Goal: Information Seeking & Learning: Learn about a topic

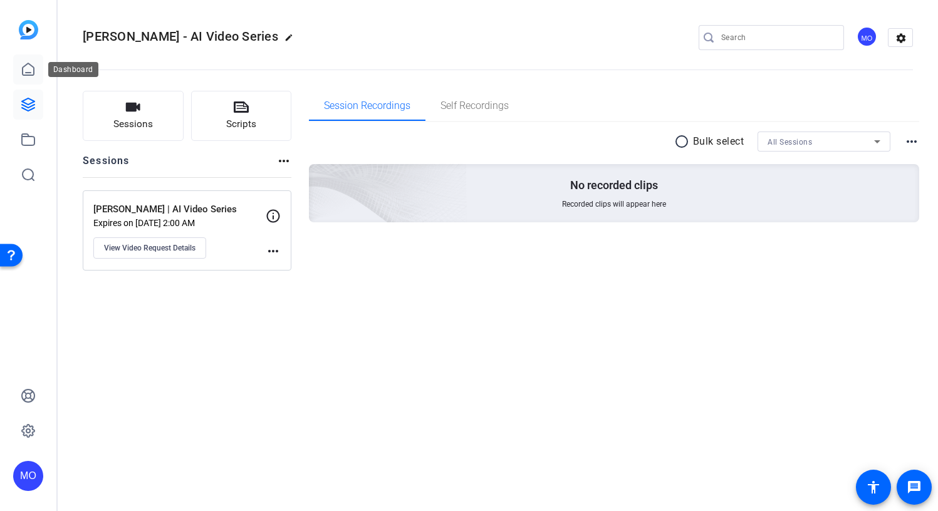
click at [31, 68] on icon at bounding box center [28, 69] width 15 height 15
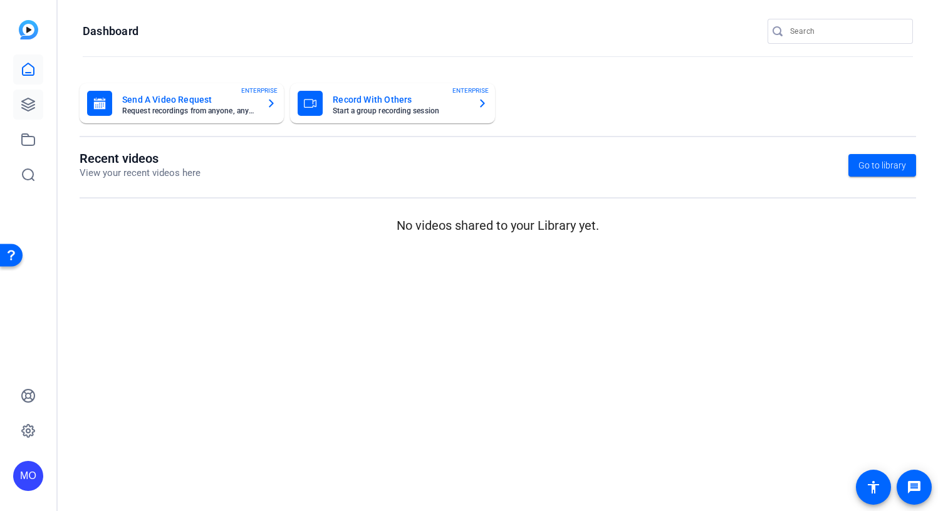
click at [30, 94] on link at bounding box center [28, 105] width 30 height 30
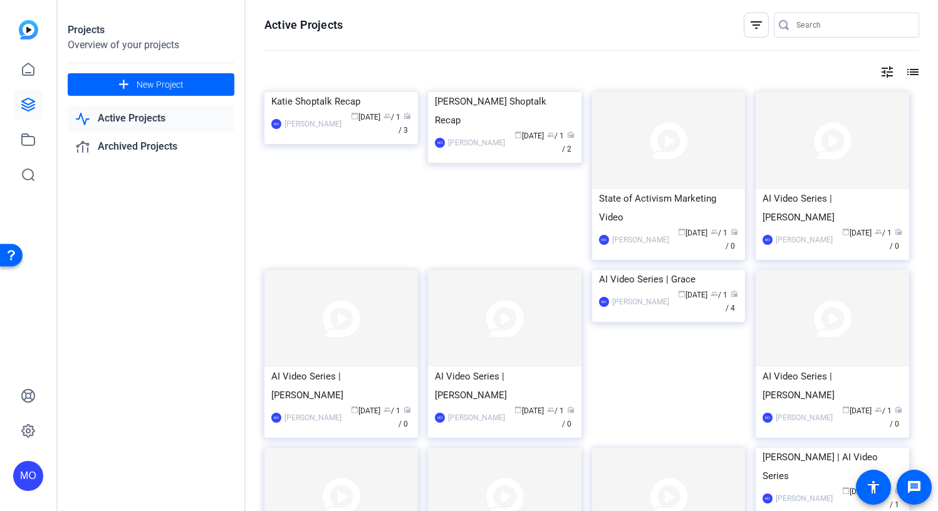
click at [471, 92] on img at bounding box center [505, 92] width 154 height 0
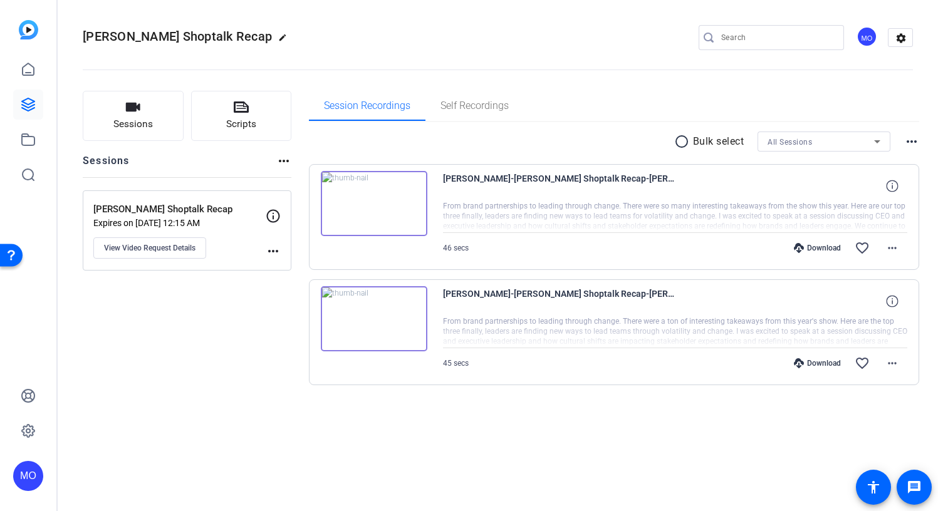
click at [378, 329] on img at bounding box center [374, 318] width 107 height 65
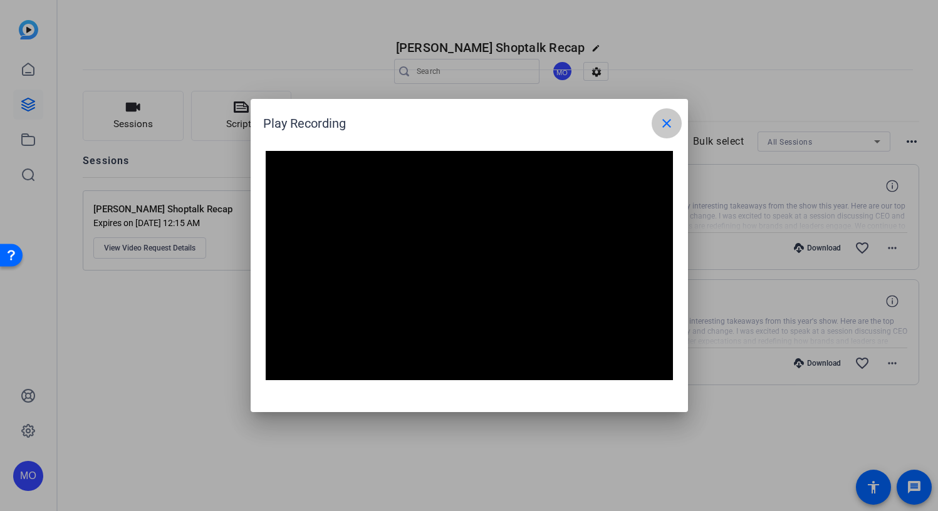
click at [667, 122] on mat-icon "close" at bounding box center [666, 123] width 15 height 15
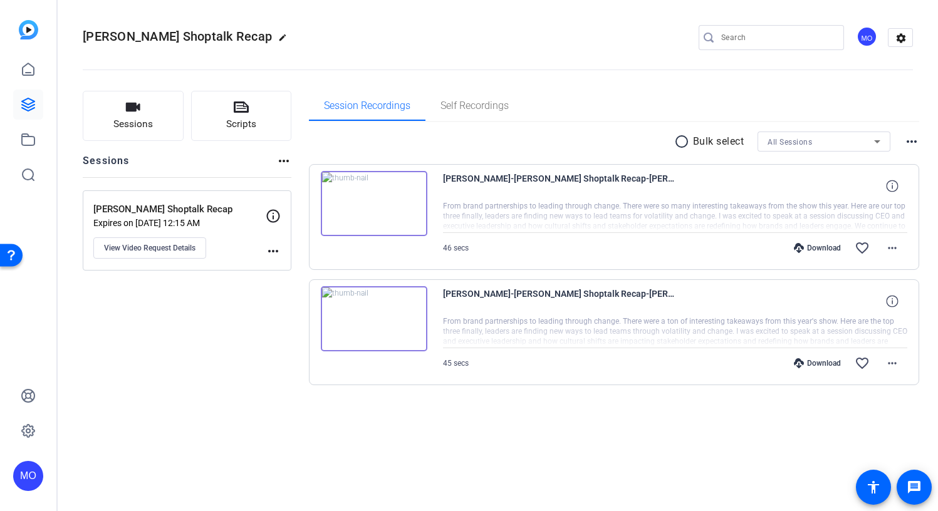
click at [380, 206] on img at bounding box center [374, 203] width 107 height 65
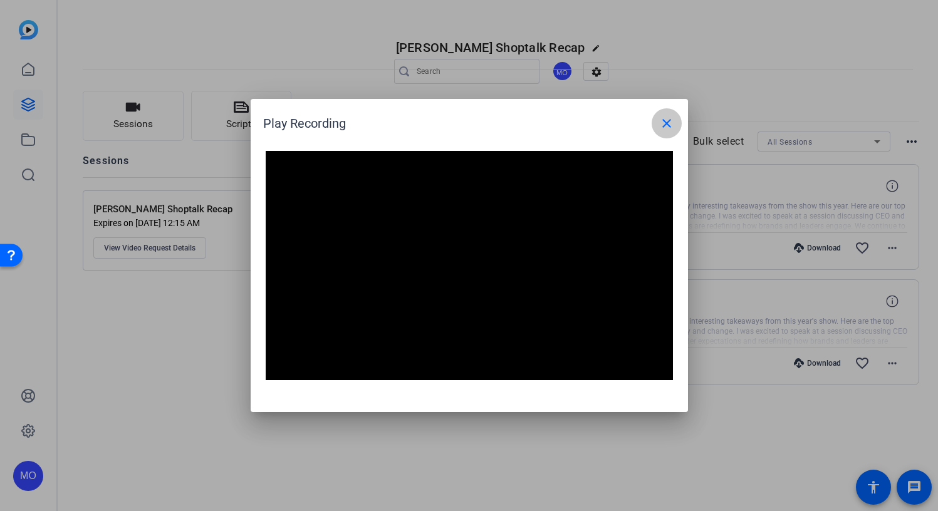
click at [666, 125] on mat-icon "close" at bounding box center [666, 123] width 15 height 15
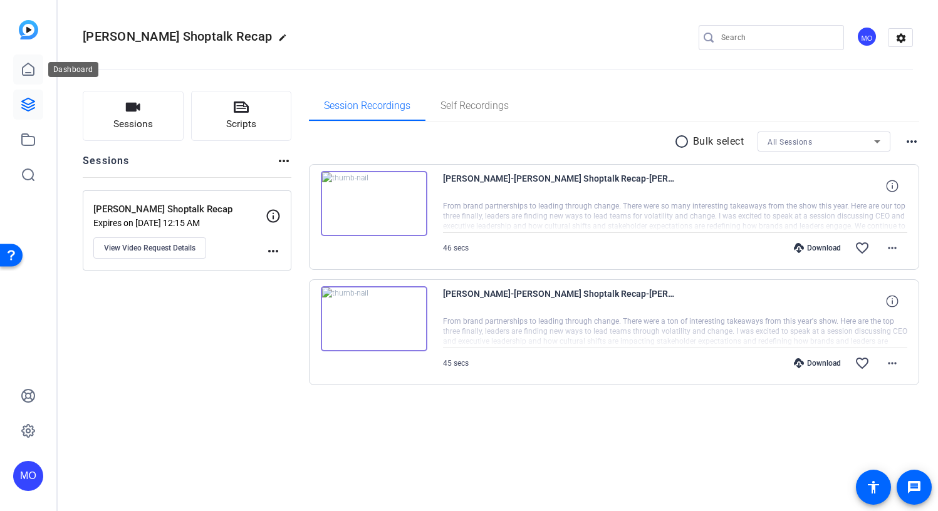
click at [20, 79] on link at bounding box center [28, 70] width 30 height 30
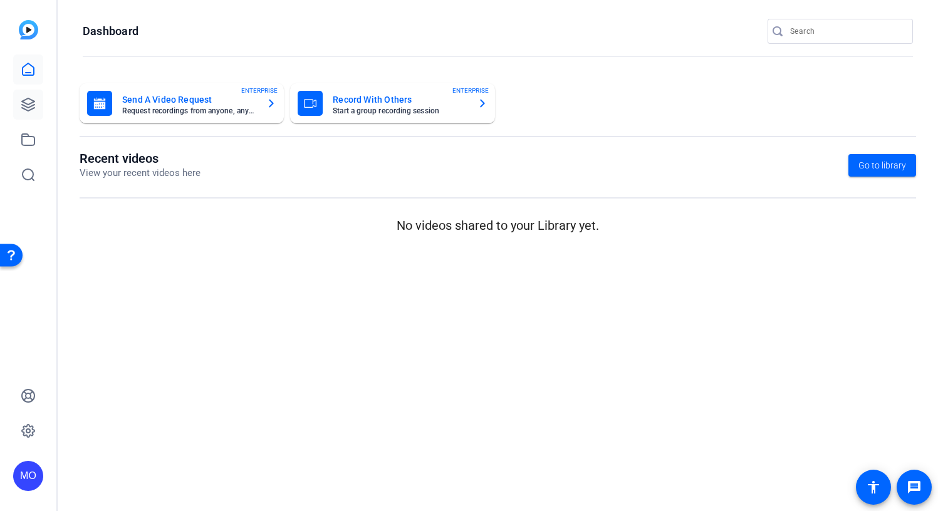
click at [24, 105] on icon at bounding box center [28, 104] width 15 height 15
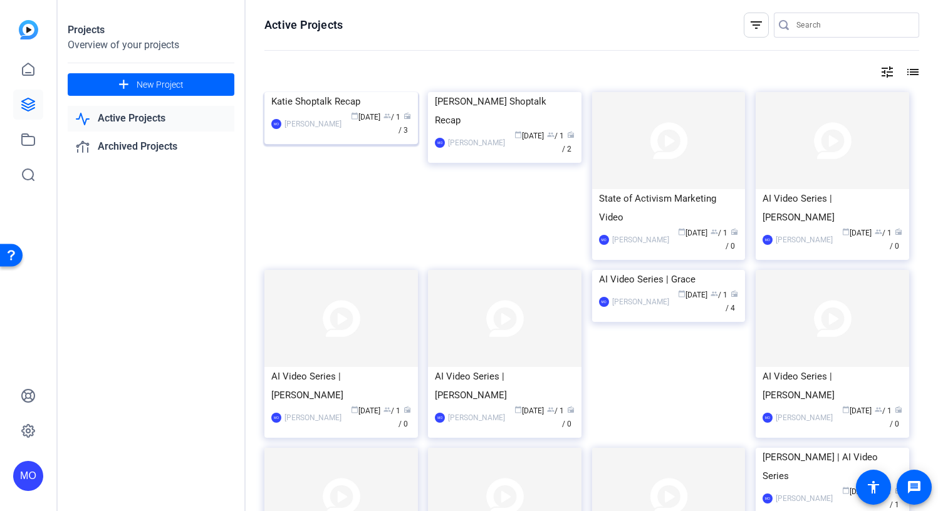
click at [352, 92] on img at bounding box center [341, 92] width 154 height 0
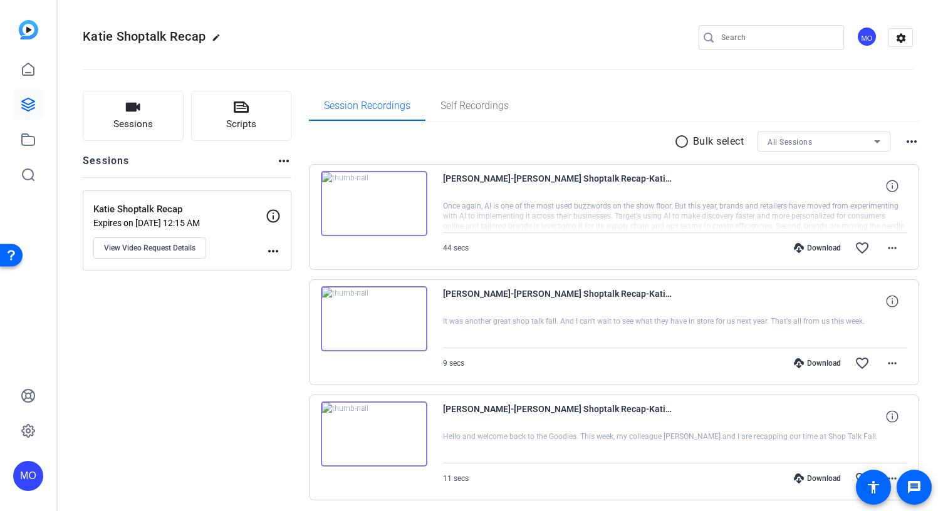
click at [377, 431] on img at bounding box center [374, 434] width 107 height 65
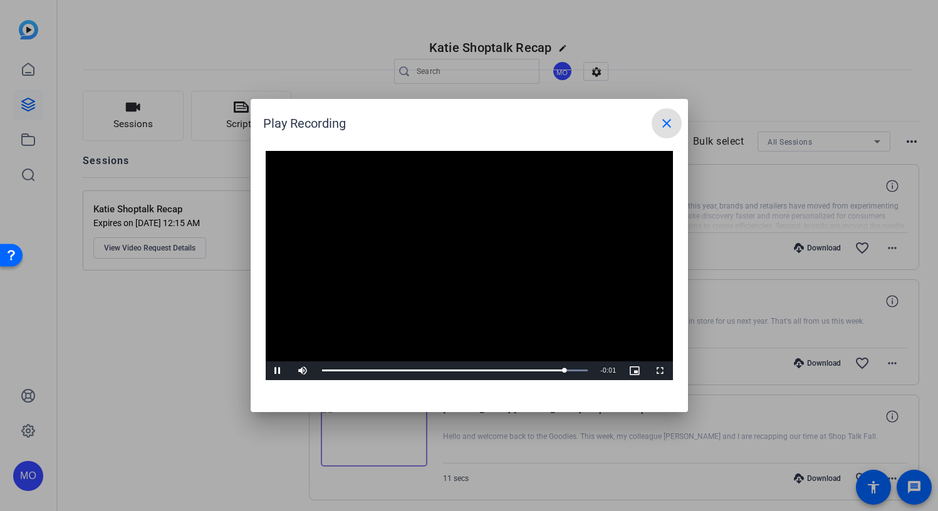
click at [670, 125] on mat-icon "close" at bounding box center [666, 123] width 15 height 15
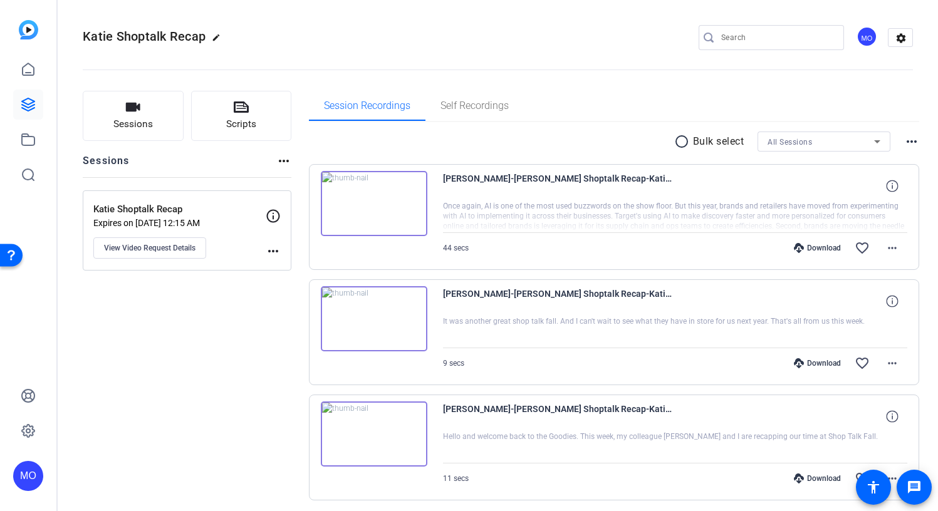
click at [368, 323] on img at bounding box center [374, 318] width 107 height 65
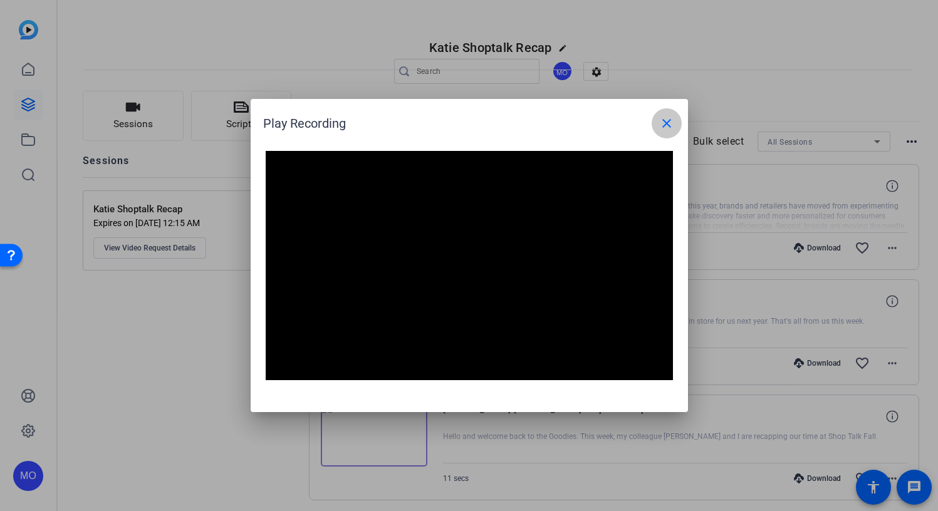
click at [666, 126] on mat-icon "close" at bounding box center [666, 123] width 15 height 15
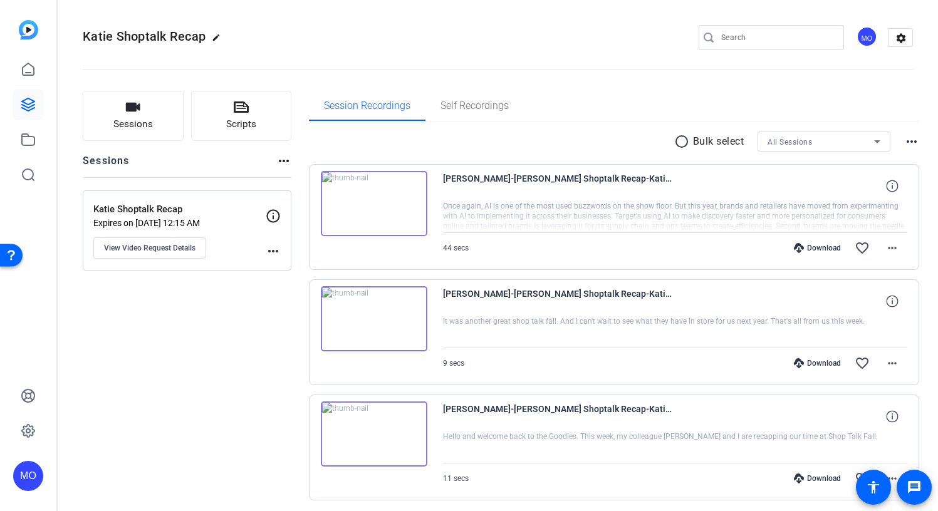
click at [368, 205] on img at bounding box center [374, 203] width 107 height 65
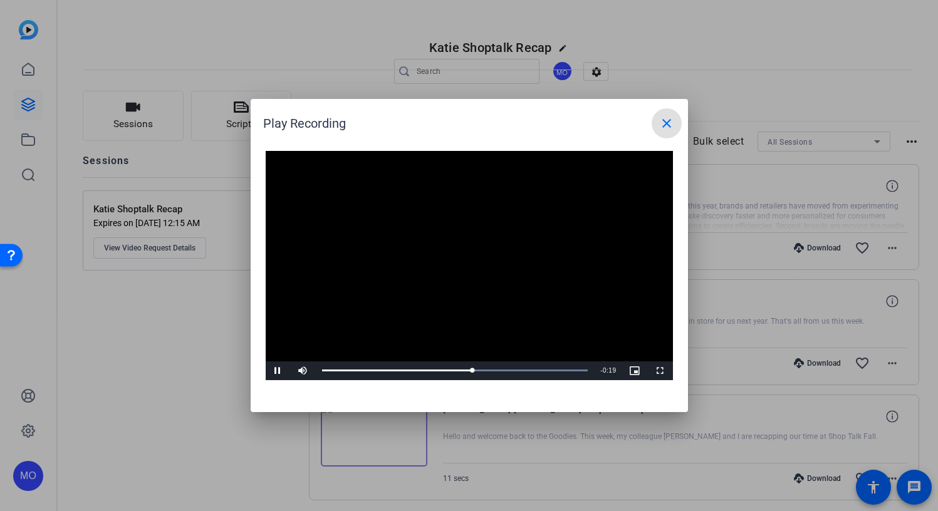
click at [670, 125] on mat-icon "close" at bounding box center [666, 123] width 15 height 15
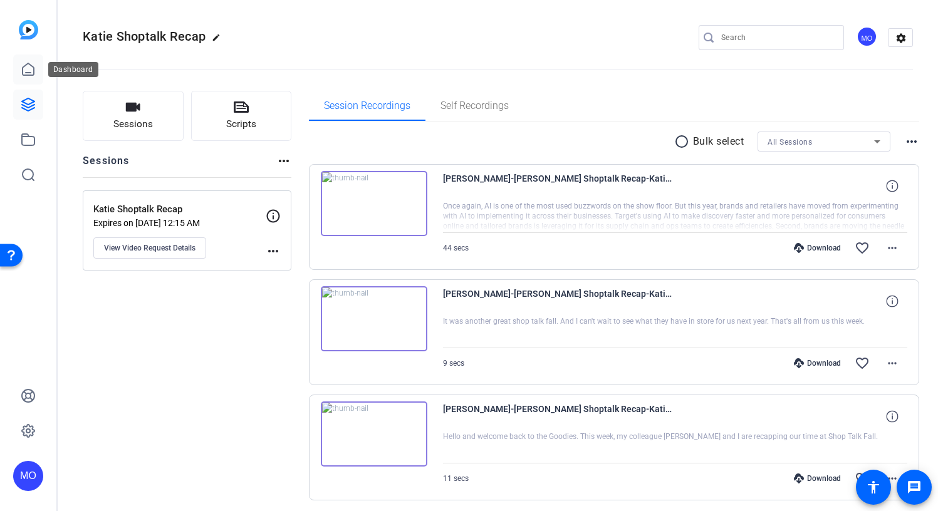
click at [31, 77] on link at bounding box center [28, 70] width 30 height 30
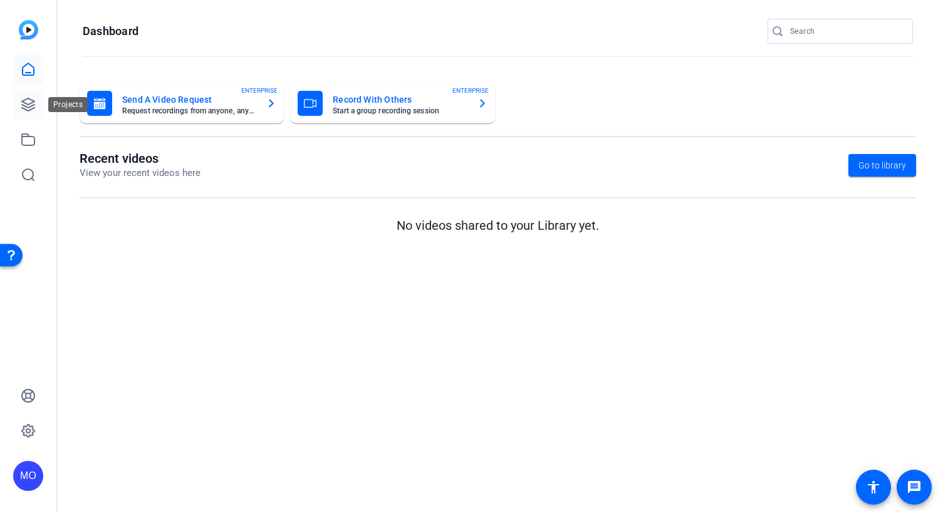
click at [31, 101] on icon at bounding box center [28, 104] width 15 height 15
